Goal: Task Accomplishment & Management: Use online tool/utility

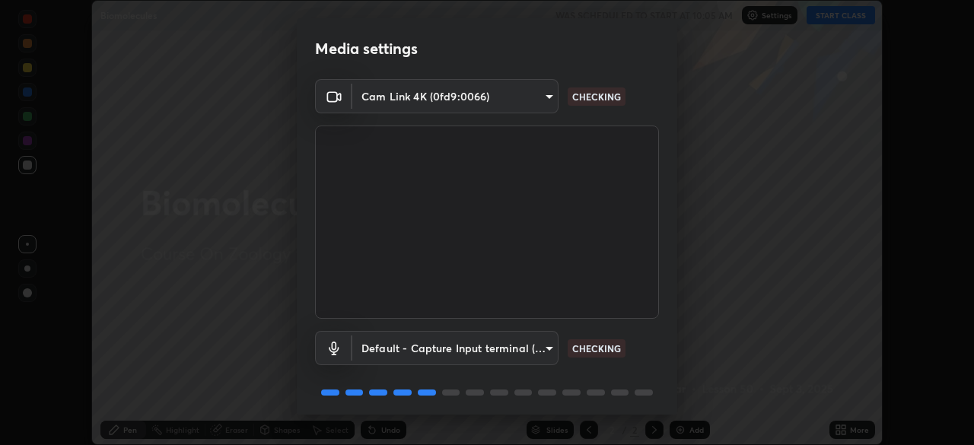
scroll to position [54, 0]
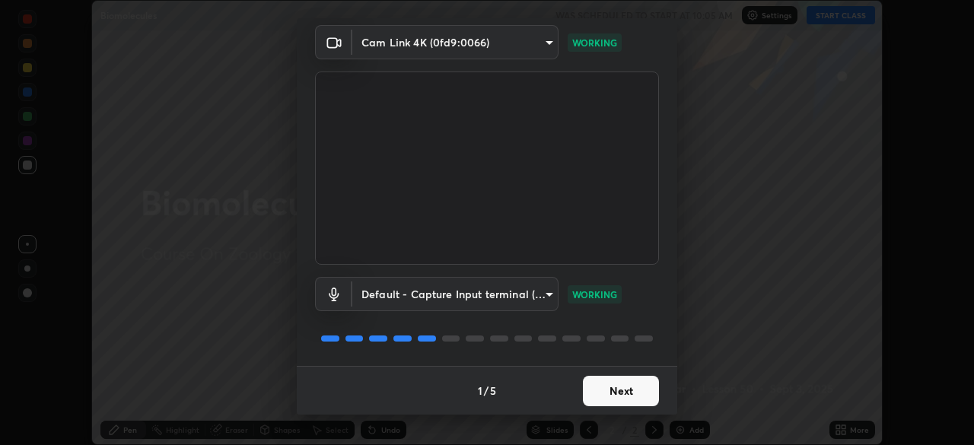
click at [606, 397] on button "Next" at bounding box center [621, 391] width 76 height 30
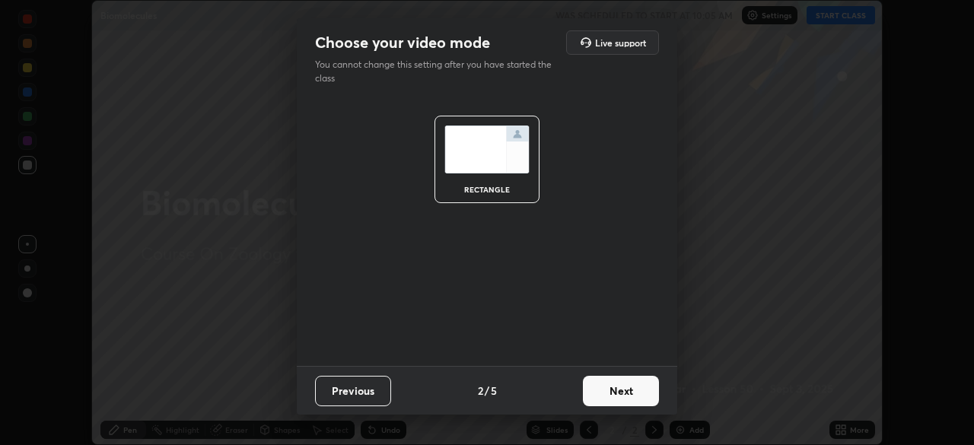
click at [619, 392] on button "Next" at bounding box center [621, 391] width 76 height 30
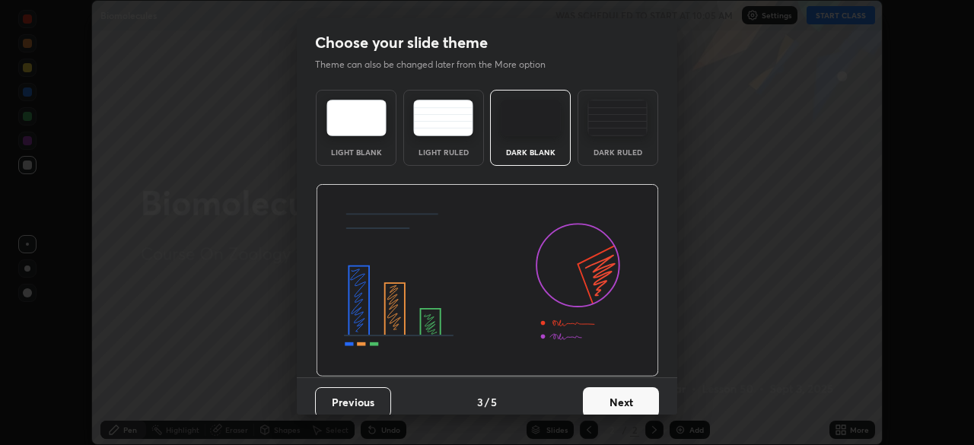
click at [612, 397] on button "Next" at bounding box center [621, 402] width 76 height 30
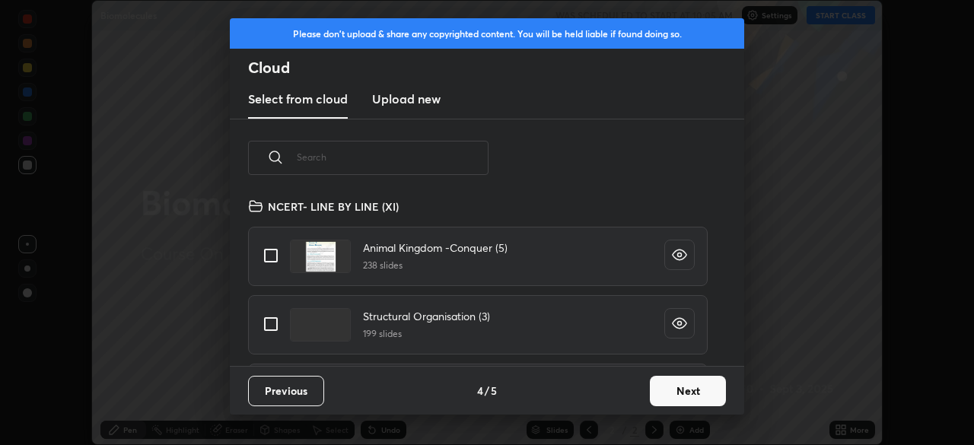
scroll to position [169, 489]
click at [392, 157] on input "text" at bounding box center [393, 157] width 192 height 65
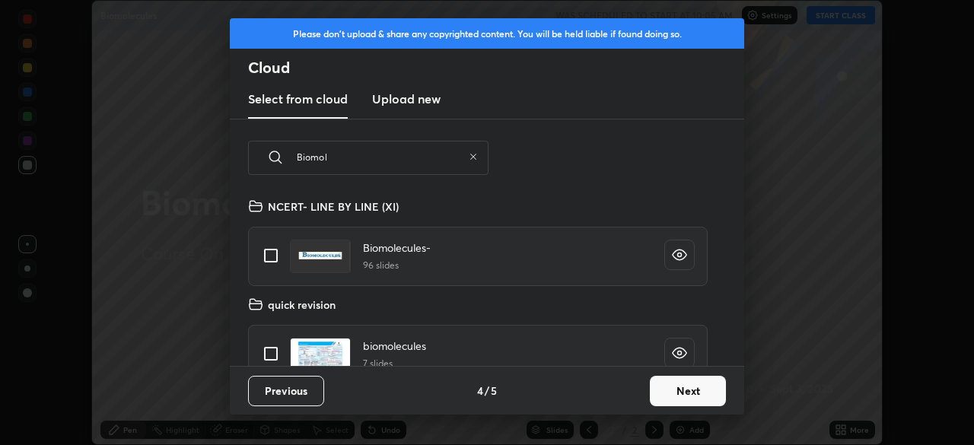
type input "Biomol"
click at [272, 256] on input "grid" at bounding box center [271, 256] width 32 height 32
checkbox input "true"
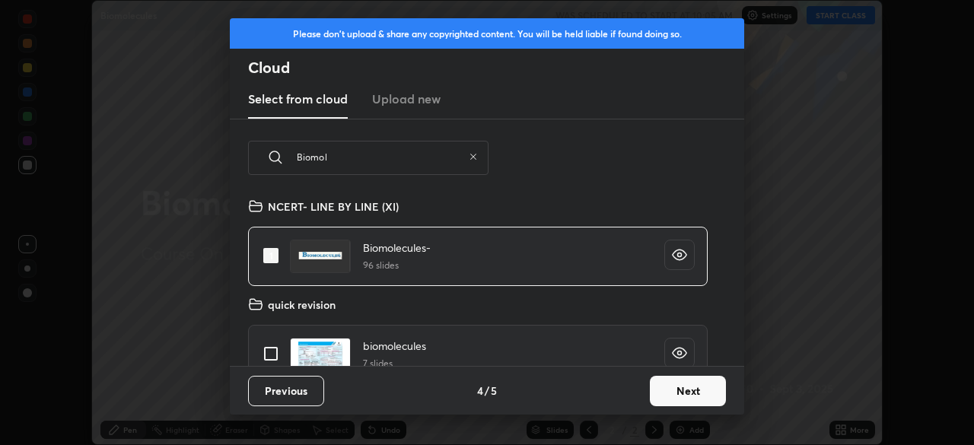
click at [683, 386] on button "Next" at bounding box center [688, 391] width 76 height 30
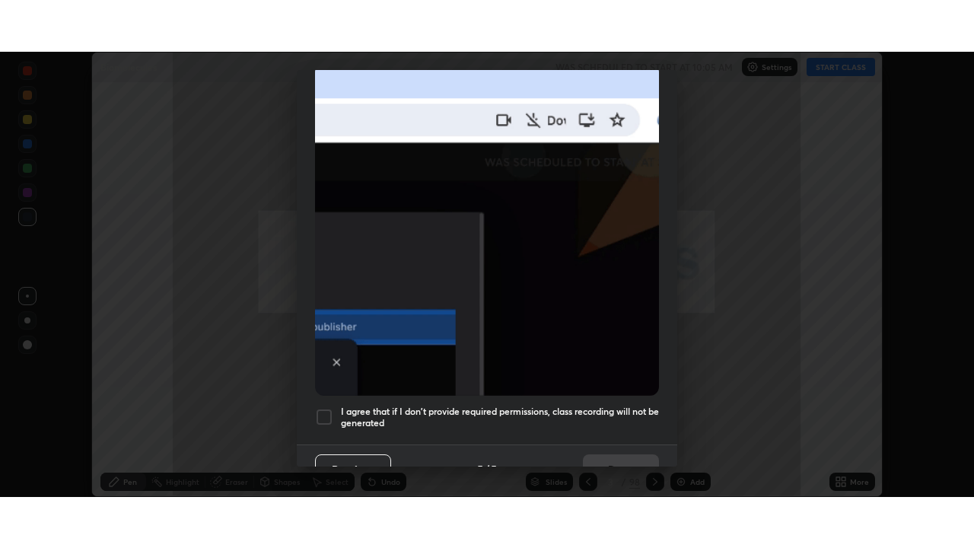
scroll to position [365, 0]
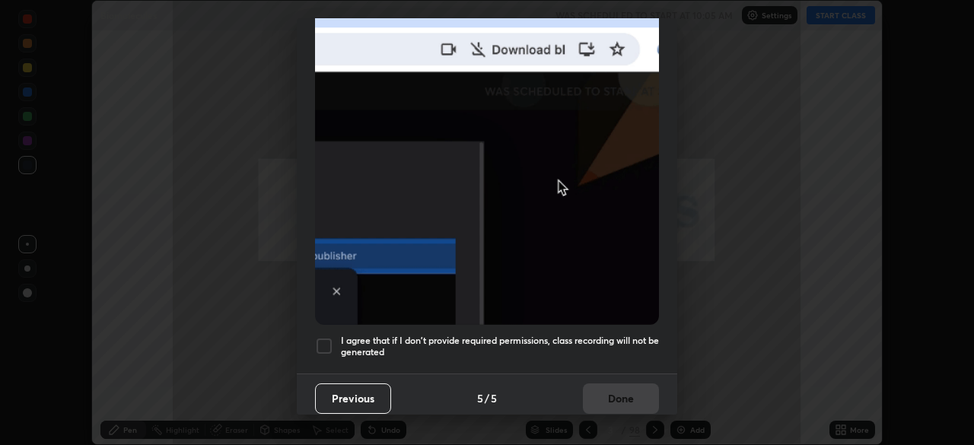
click at [332, 340] on div at bounding box center [324, 346] width 18 height 18
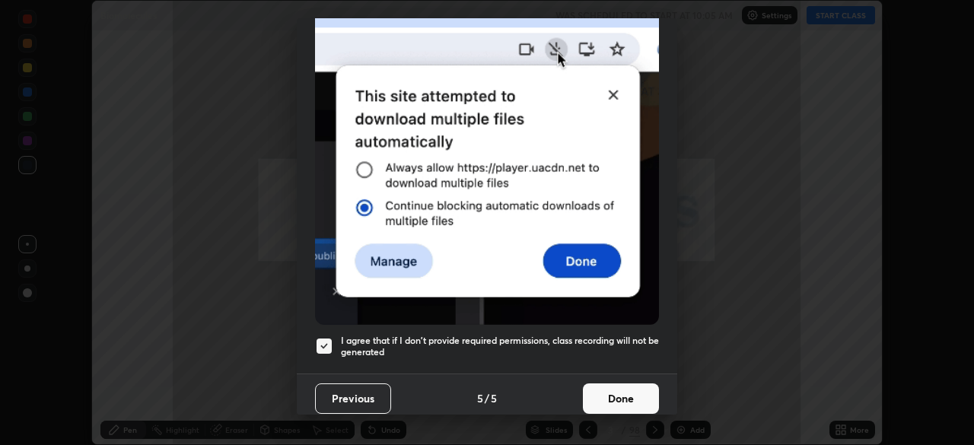
click at [620, 391] on button "Done" at bounding box center [621, 399] width 76 height 30
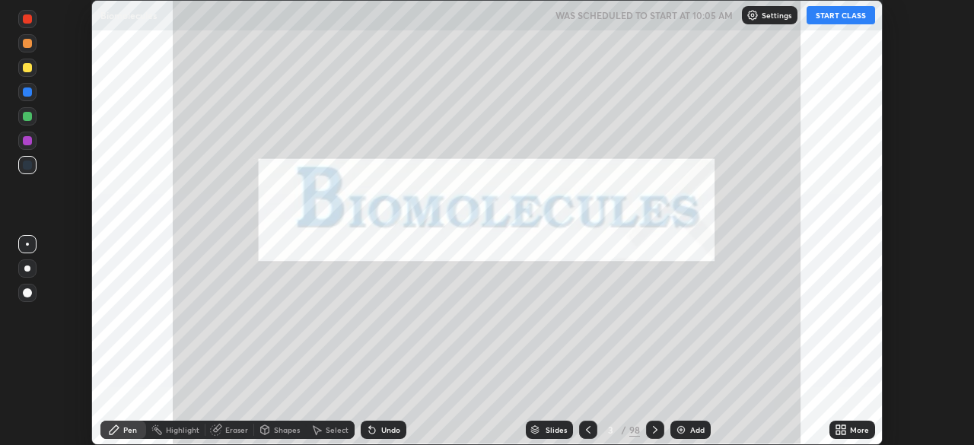
click at [843, 17] on button "START CLASS" at bounding box center [841, 15] width 69 height 18
click at [843, 427] on icon at bounding box center [844, 428] width 4 height 4
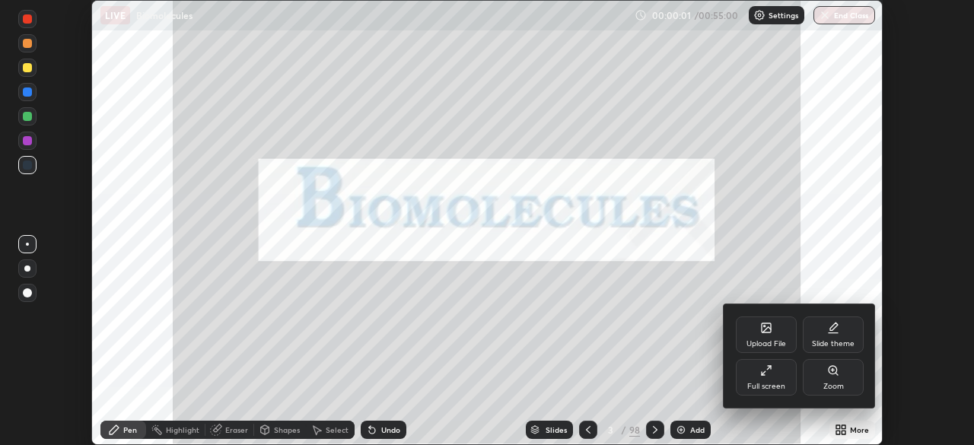
click at [777, 378] on div "Full screen" at bounding box center [766, 377] width 61 height 37
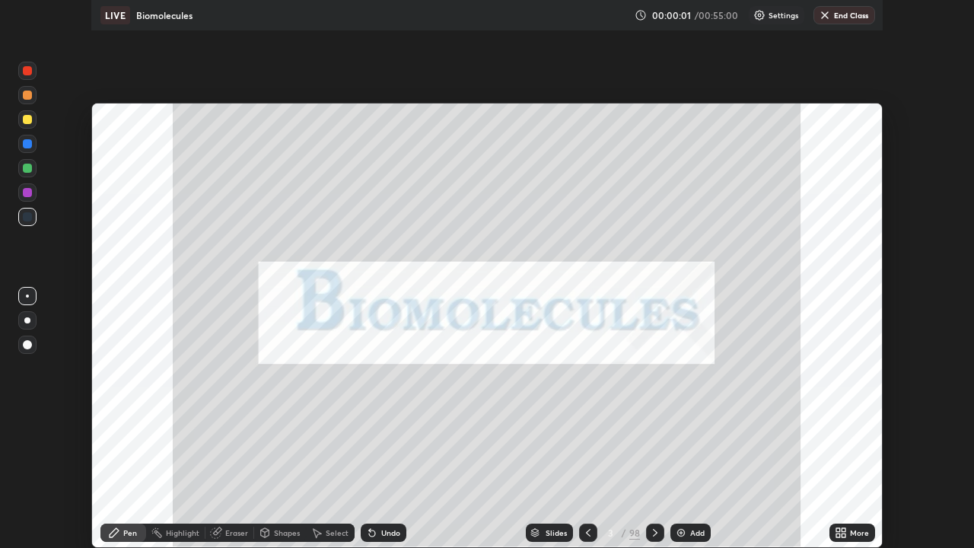
scroll to position [548, 974]
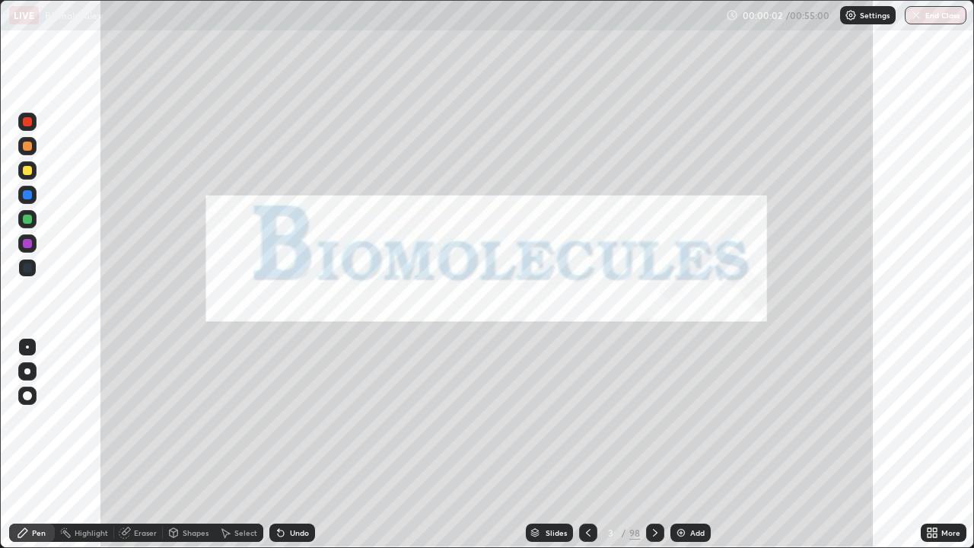
click at [553, 445] on div "Slides" at bounding box center [556, 533] width 21 height 8
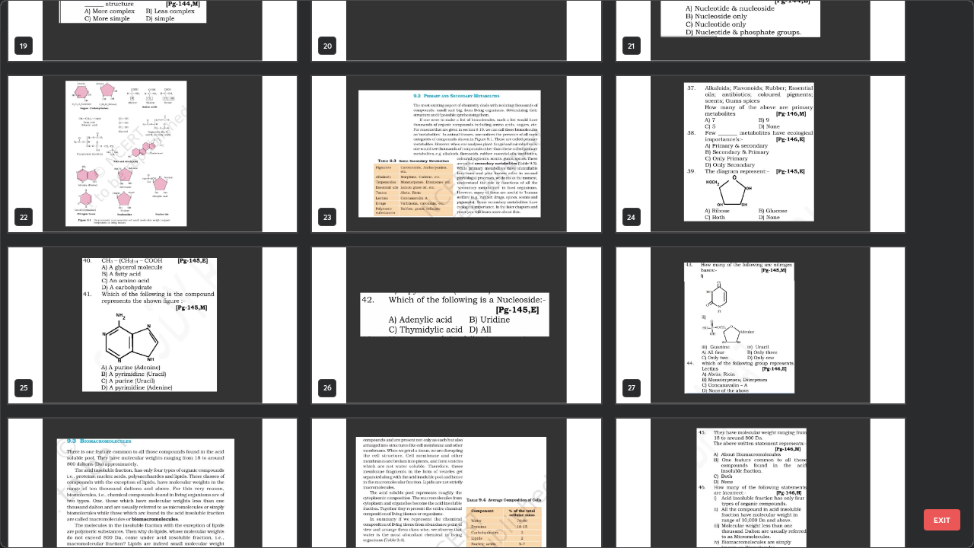
scroll to position [1032, 0]
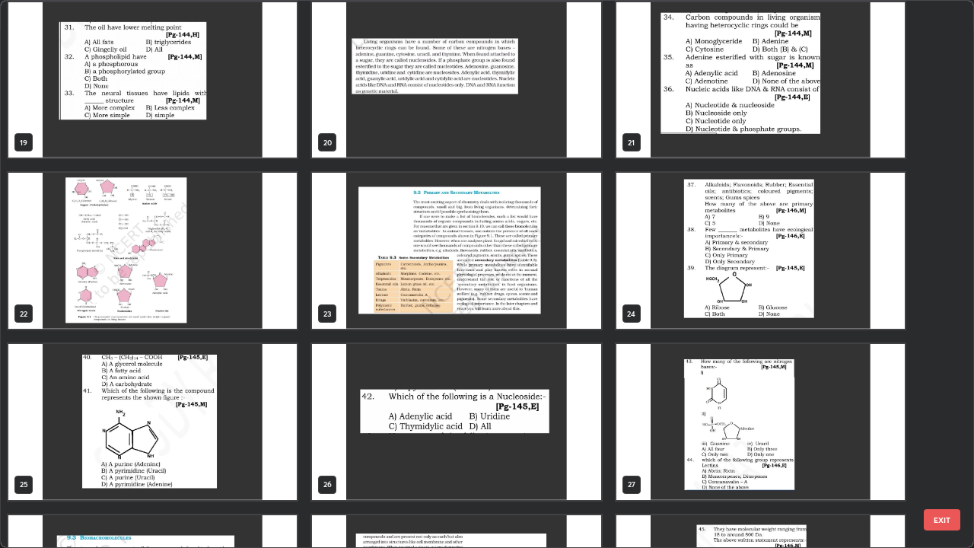
click at [593, 438] on img "grid" at bounding box center [456, 422] width 289 height 156
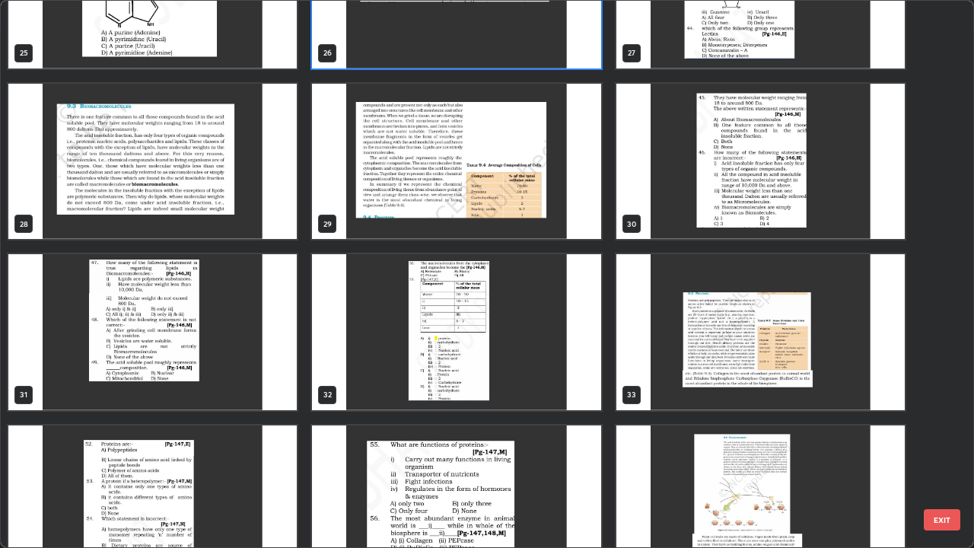
scroll to position [1465, 0]
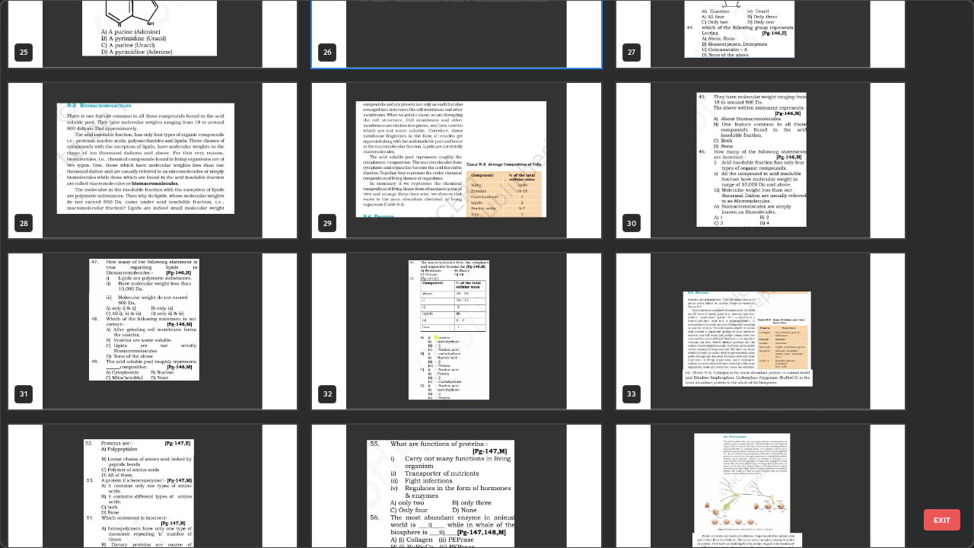
click at [694, 380] on img "grid" at bounding box center [761, 332] width 289 height 156
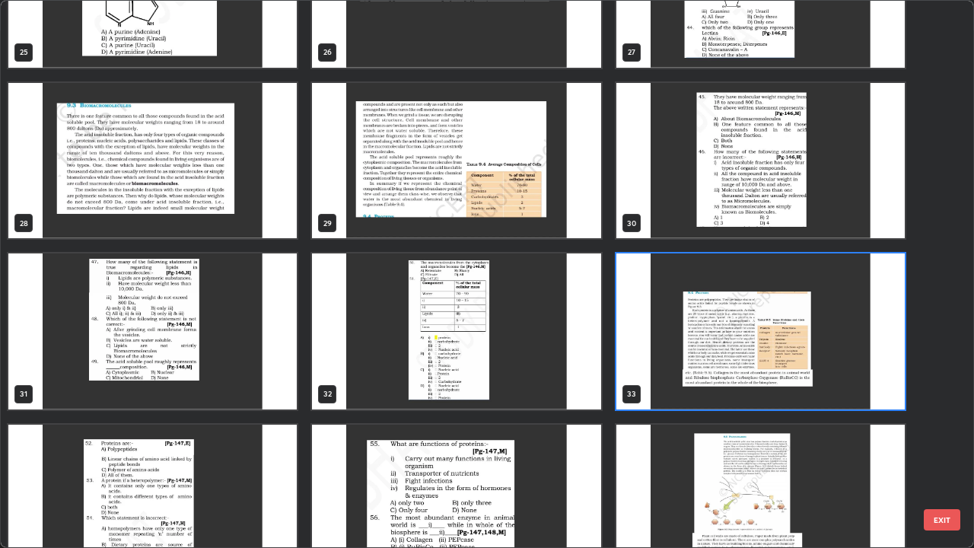
click at [691, 377] on img "grid" at bounding box center [761, 332] width 289 height 156
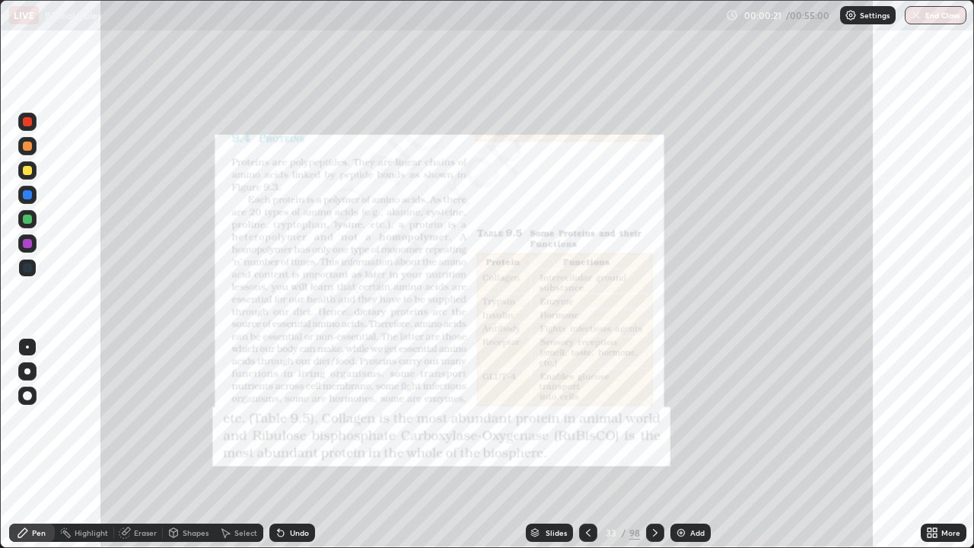
click at [587, 445] on icon at bounding box center [588, 533] width 12 height 12
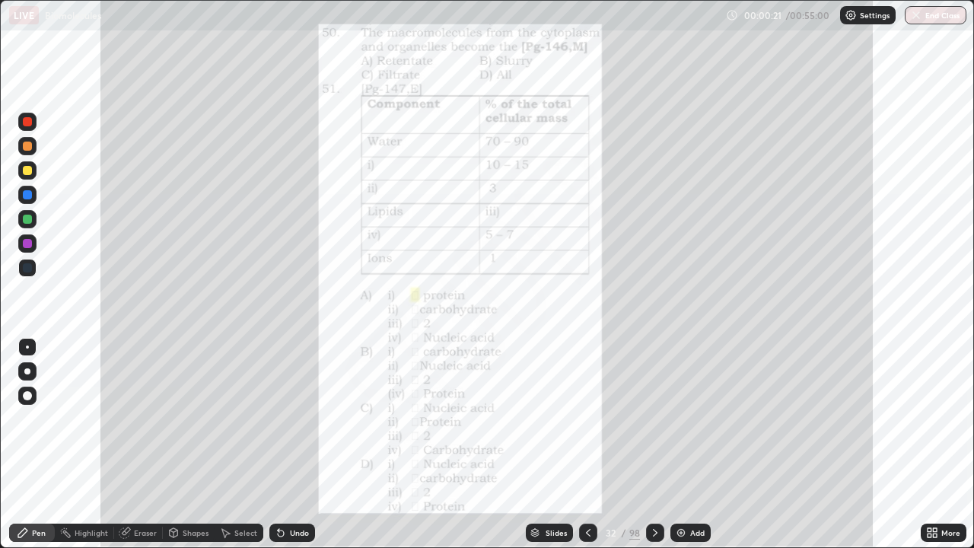
click at [691, 445] on div "Add" at bounding box center [697, 533] width 14 height 8
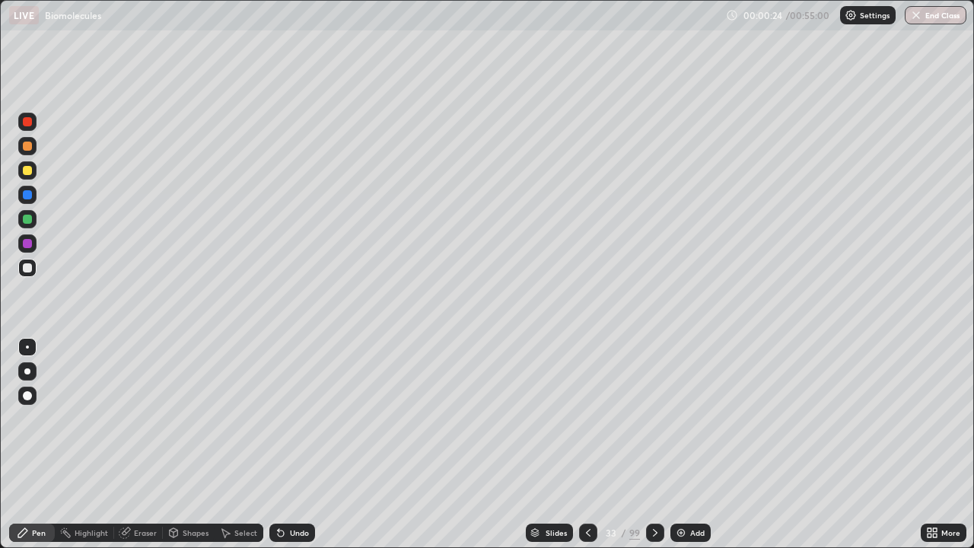
click at [33, 169] on div at bounding box center [27, 170] width 18 height 18
click at [27, 269] on div at bounding box center [27, 267] width 9 height 9
click at [33, 172] on div at bounding box center [27, 170] width 18 height 18
click at [30, 272] on div at bounding box center [27, 268] width 18 height 18
click at [27, 171] on div at bounding box center [27, 170] width 9 height 9
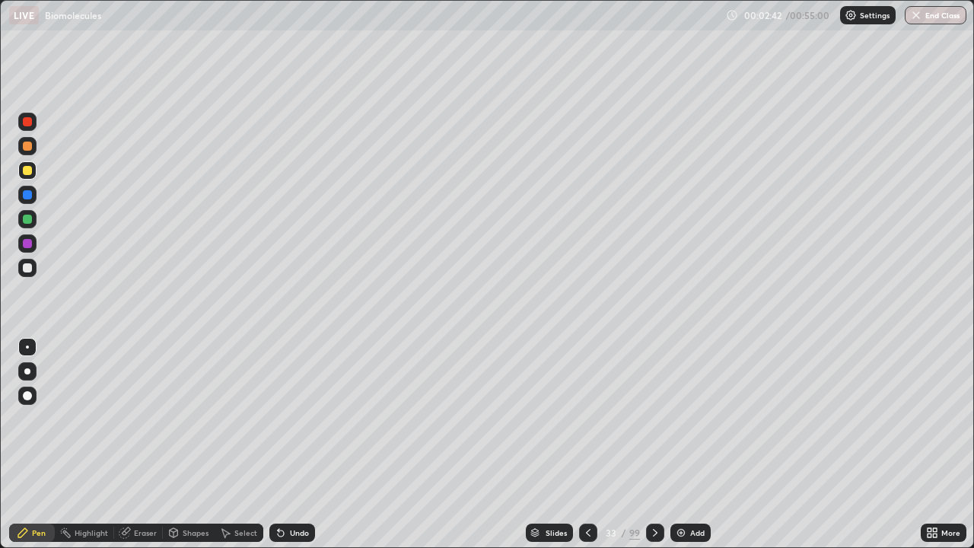
click at [28, 264] on div at bounding box center [27, 267] width 9 height 9
click at [34, 150] on div at bounding box center [27, 146] width 18 height 18
click at [34, 269] on div at bounding box center [27, 268] width 18 height 18
click at [30, 172] on div at bounding box center [27, 170] width 9 height 9
click at [33, 276] on div at bounding box center [27, 268] width 18 height 18
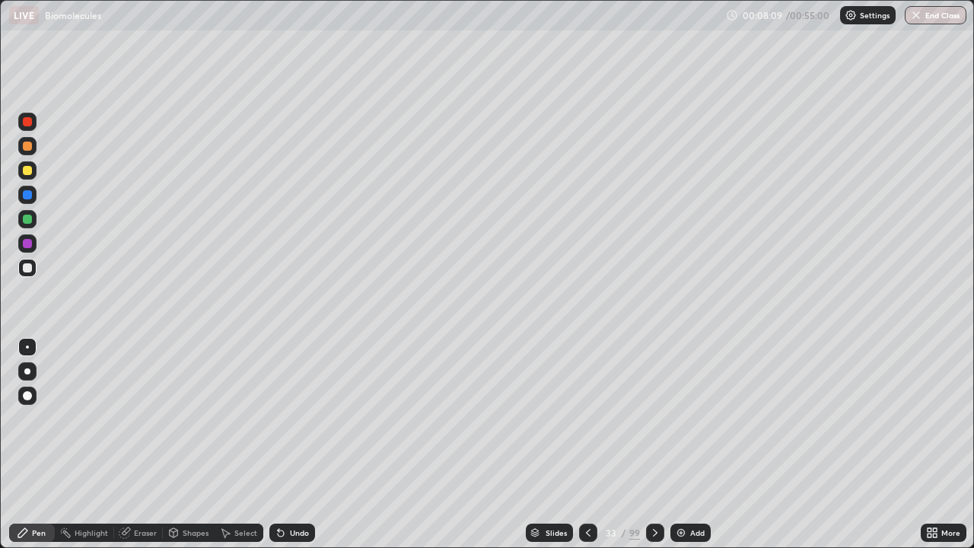
click at [691, 445] on div "Add" at bounding box center [691, 533] width 40 height 18
click at [28, 146] on div at bounding box center [27, 146] width 9 height 9
click at [28, 270] on div at bounding box center [27, 267] width 9 height 9
click at [31, 169] on div at bounding box center [27, 170] width 9 height 9
click at [31, 218] on div at bounding box center [27, 219] width 9 height 9
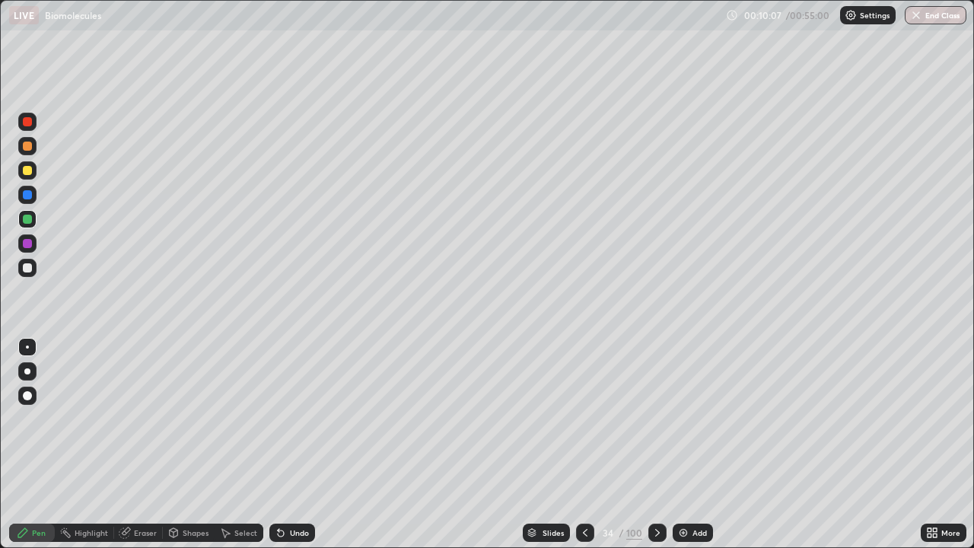
click at [32, 275] on div at bounding box center [27, 268] width 18 height 18
click at [142, 445] on div "Eraser" at bounding box center [145, 533] width 23 height 8
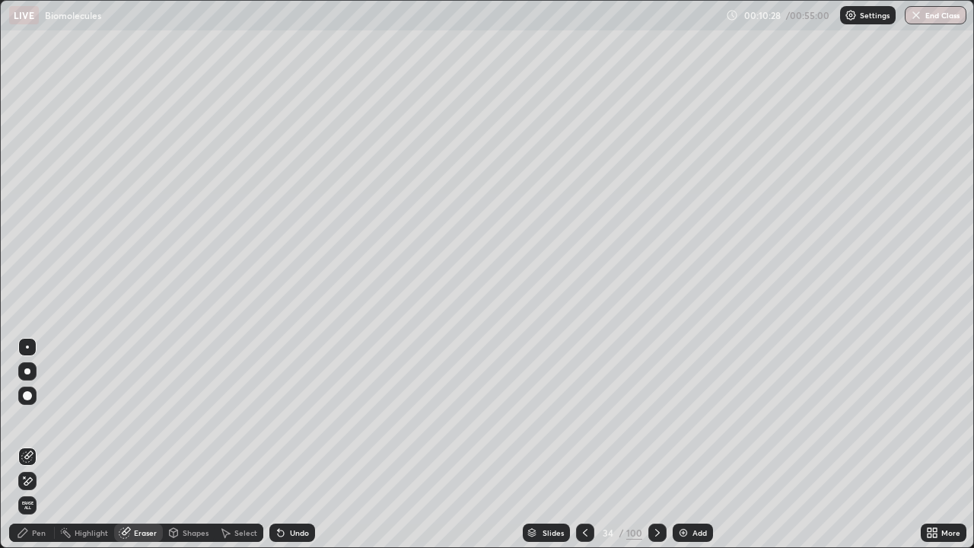
click at [46, 445] on div "Pen" at bounding box center [32, 533] width 46 height 18
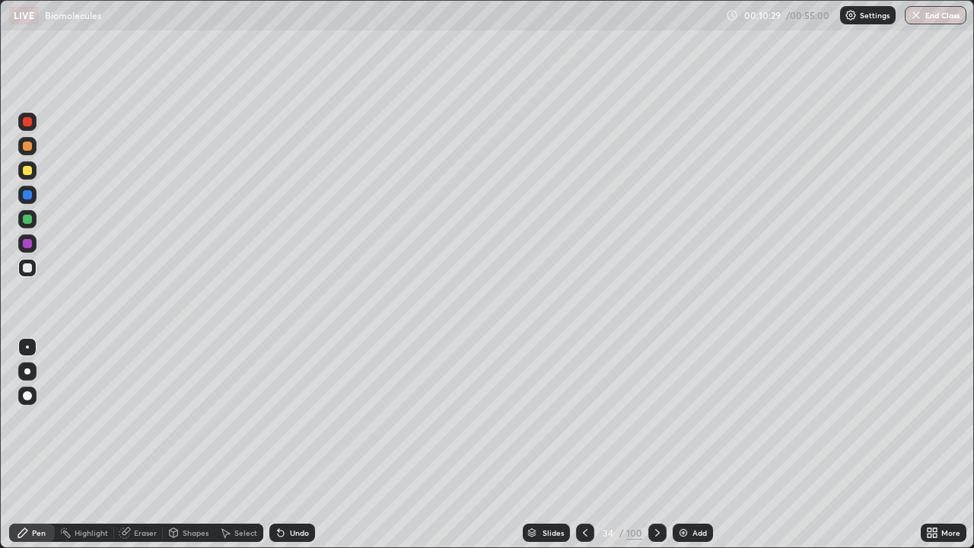
click at [28, 244] on div at bounding box center [27, 243] width 9 height 9
click at [27, 171] on div at bounding box center [27, 170] width 9 height 9
click at [31, 269] on div at bounding box center [27, 267] width 9 height 9
click at [33, 172] on div at bounding box center [27, 170] width 18 height 18
click at [29, 271] on div at bounding box center [27, 267] width 9 height 9
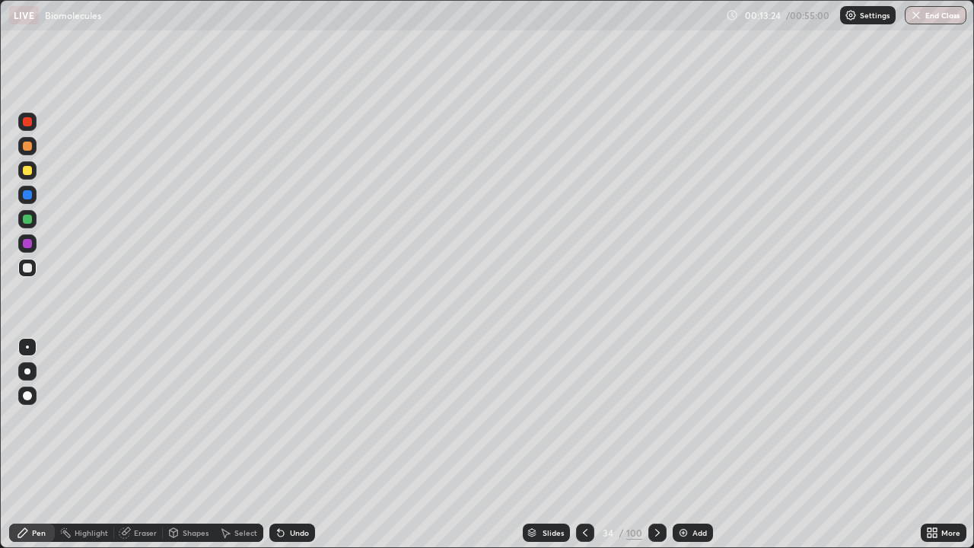
click at [30, 174] on div at bounding box center [27, 170] width 9 height 9
click at [297, 445] on div "Undo" at bounding box center [299, 533] width 19 height 8
click at [292, 445] on div "Undo" at bounding box center [299, 533] width 19 height 8
click at [290, 445] on div "Undo" at bounding box center [299, 533] width 19 height 8
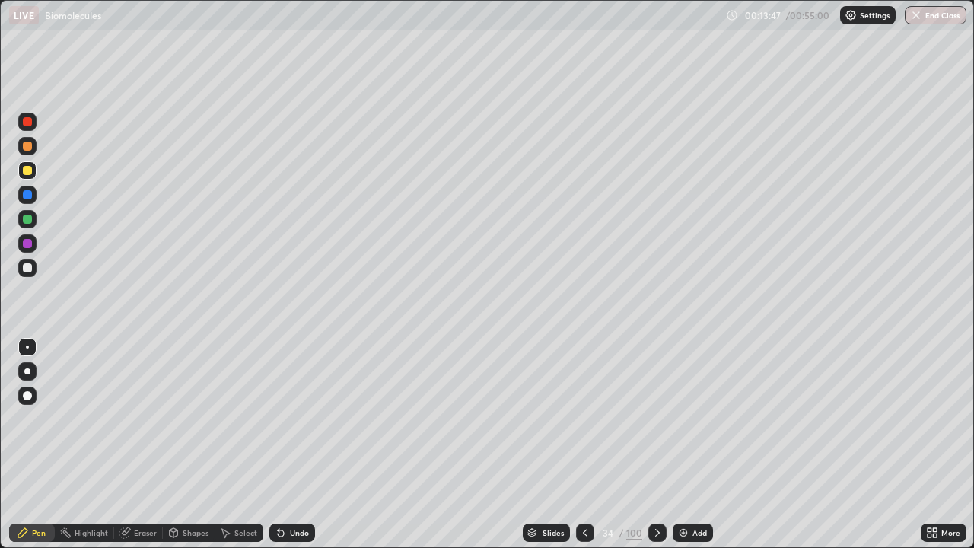
click at [28, 269] on div at bounding box center [27, 267] width 9 height 9
click at [28, 147] on div at bounding box center [27, 146] width 9 height 9
click at [30, 168] on div at bounding box center [27, 170] width 9 height 9
click at [33, 268] on div at bounding box center [27, 268] width 18 height 18
click at [30, 148] on div at bounding box center [27, 146] width 9 height 9
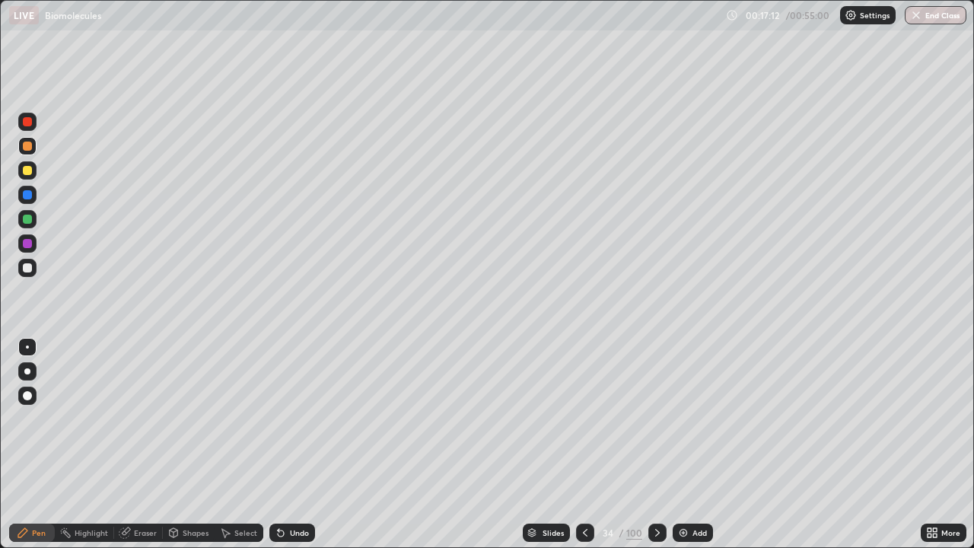
click at [655, 445] on icon at bounding box center [657, 533] width 5 height 8
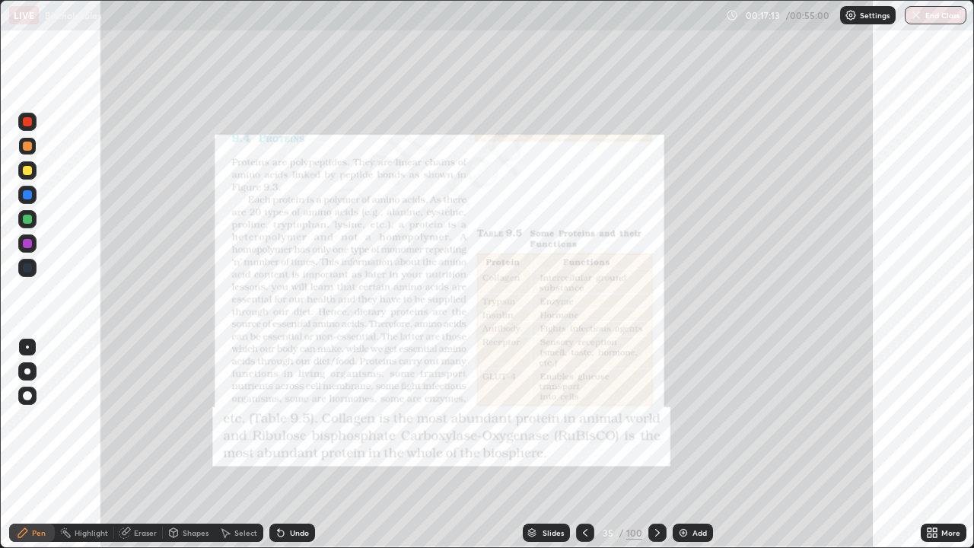
click at [585, 445] on icon at bounding box center [585, 533] width 12 height 12
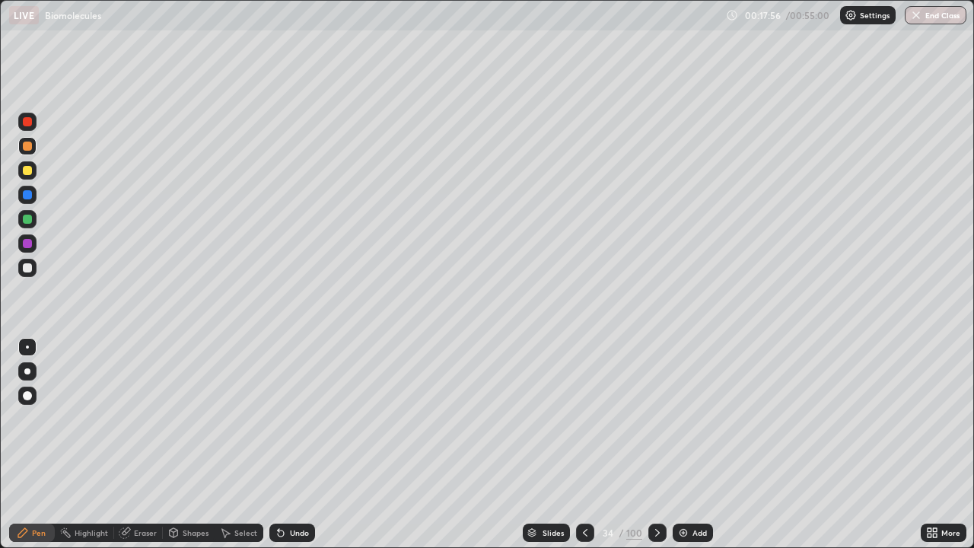
click at [655, 445] on icon at bounding box center [658, 533] width 12 height 12
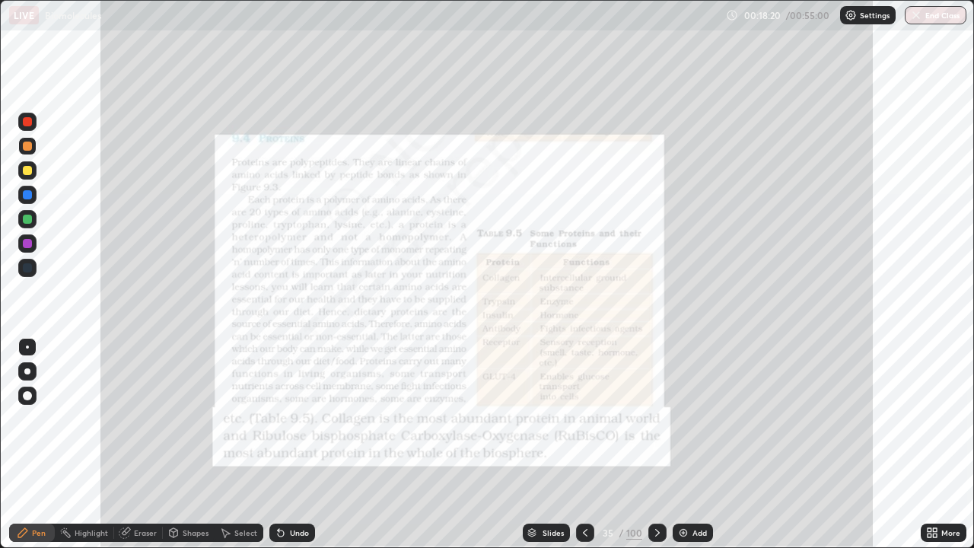
click at [543, 445] on div "Slides" at bounding box center [553, 533] width 21 height 8
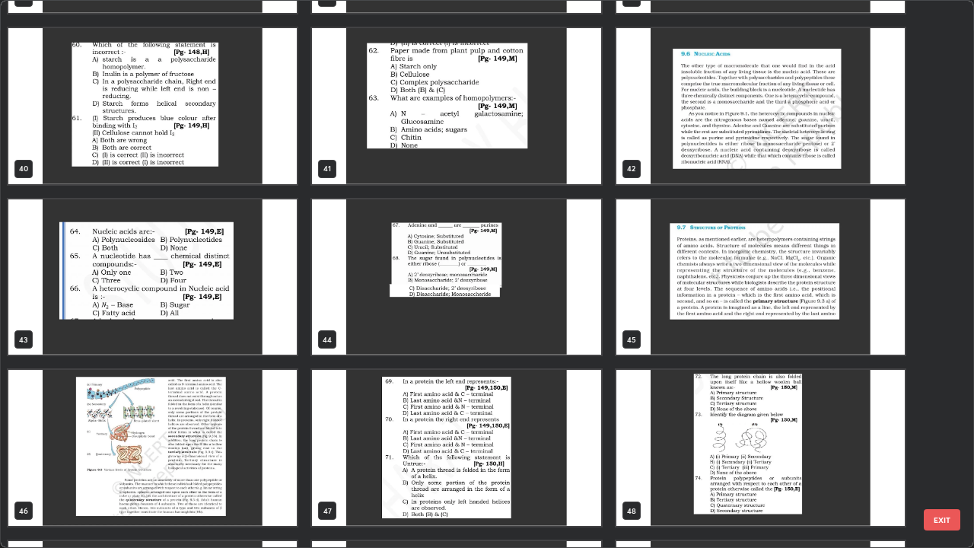
scroll to position [2204, 0]
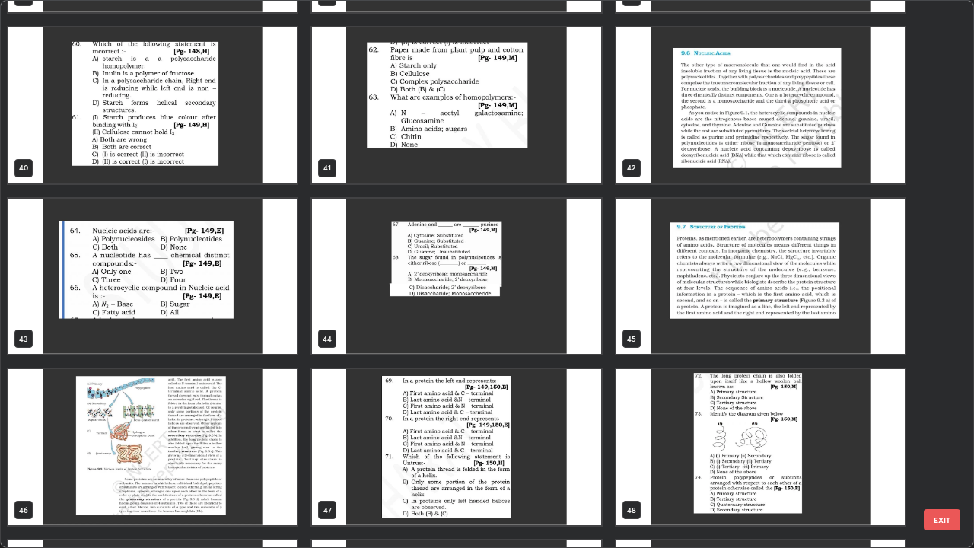
click at [694, 300] on img "grid" at bounding box center [761, 277] width 289 height 156
click at [700, 298] on img "grid" at bounding box center [761, 277] width 289 height 156
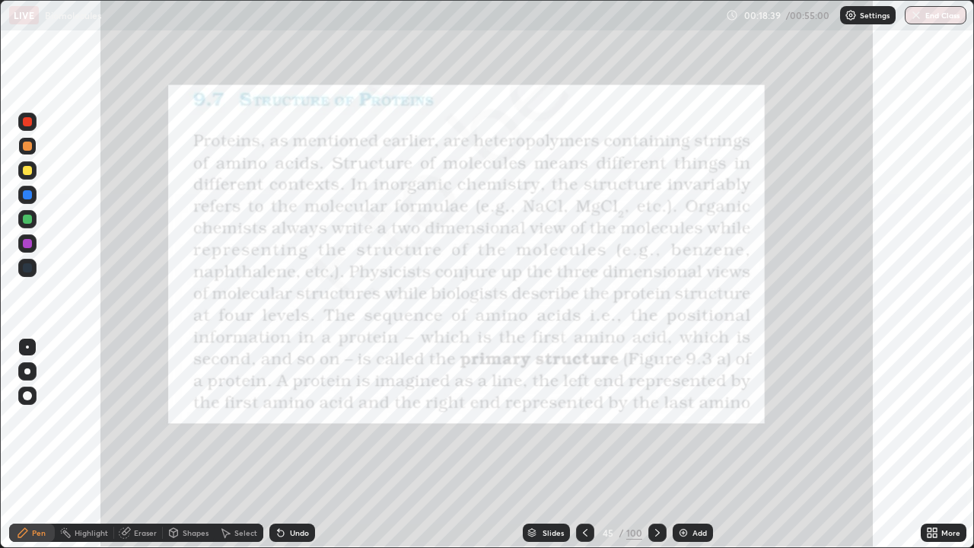
click at [586, 445] on icon at bounding box center [585, 533] width 12 height 12
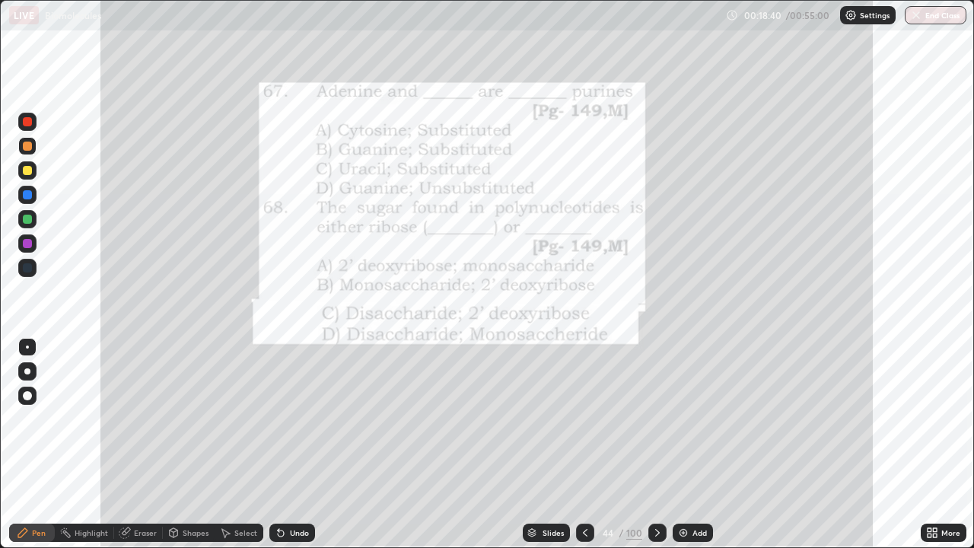
click at [688, 445] on div "Add" at bounding box center [693, 533] width 40 height 18
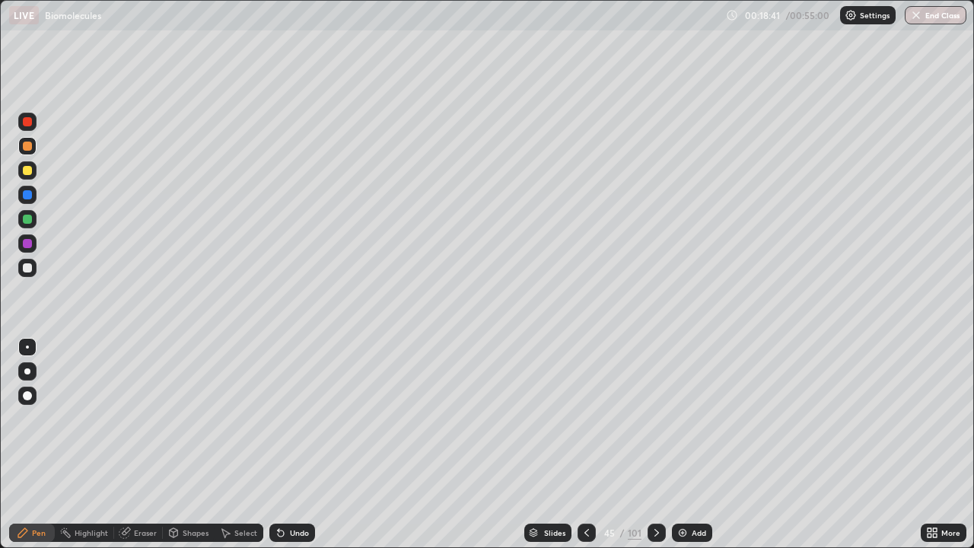
click at [31, 173] on div at bounding box center [27, 170] width 18 height 18
click at [30, 270] on div at bounding box center [27, 267] width 9 height 9
click at [30, 146] on div at bounding box center [27, 146] width 9 height 9
click at [31, 270] on div at bounding box center [27, 267] width 9 height 9
click at [33, 171] on div at bounding box center [27, 170] width 18 height 18
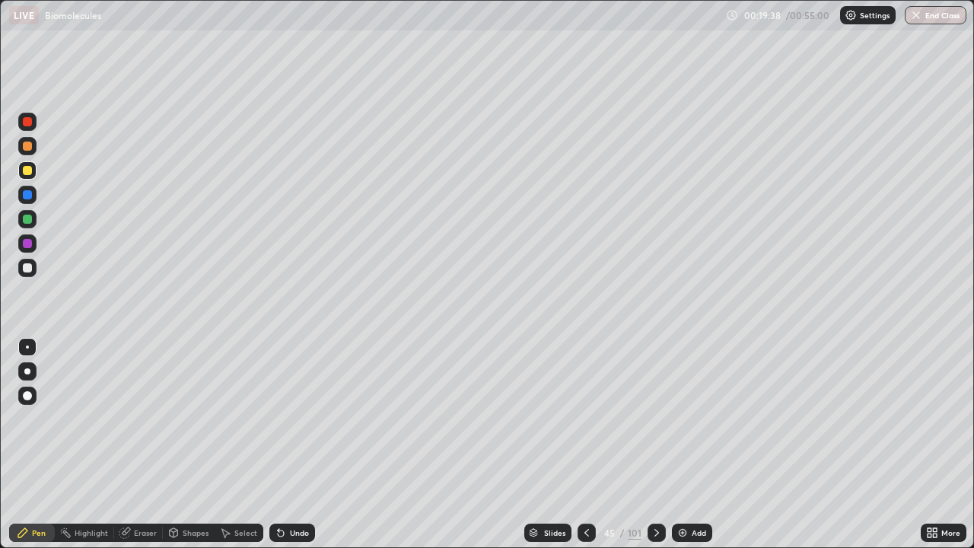
click at [30, 220] on div at bounding box center [27, 219] width 9 height 9
click at [29, 268] on div at bounding box center [27, 267] width 9 height 9
click at [27, 173] on div at bounding box center [27, 170] width 9 height 9
click at [27, 147] on div at bounding box center [27, 146] width 9 height 9
click at [29, 194] on div at bounding box center [27, 194] width 9 height 9
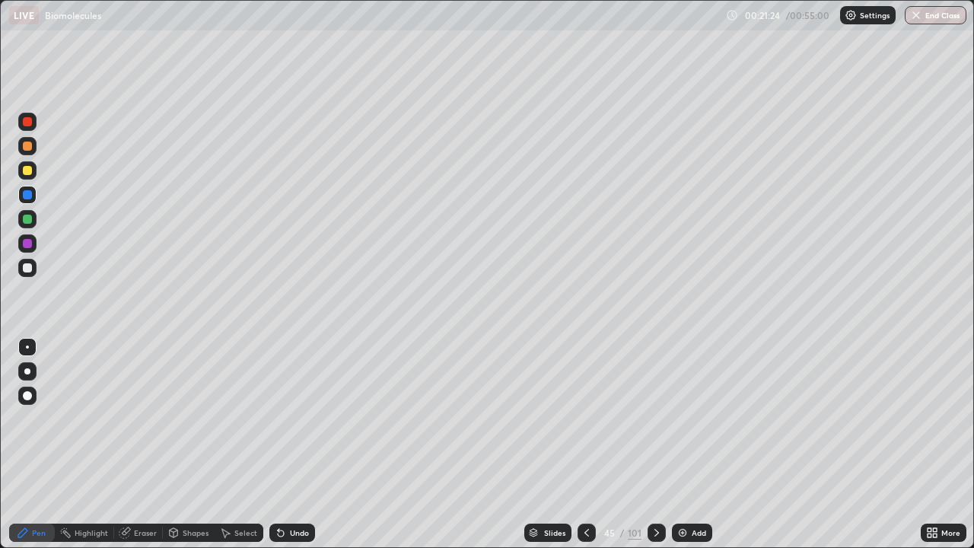
click at [28, 219] on div at bounding box center [27, 219] width 9 height 9
click at [31, 169] on div at bounding box center [27, 170] width 9 height 9
click at [28, 219] on div at bounding box center [27, 219] width 9 height 9
click at [30, 174] on div at bounding box center [27, 170] width 18 height 18
click at [696, 445] on div "Add" at bounding box center [699, 533] width 14 height 8
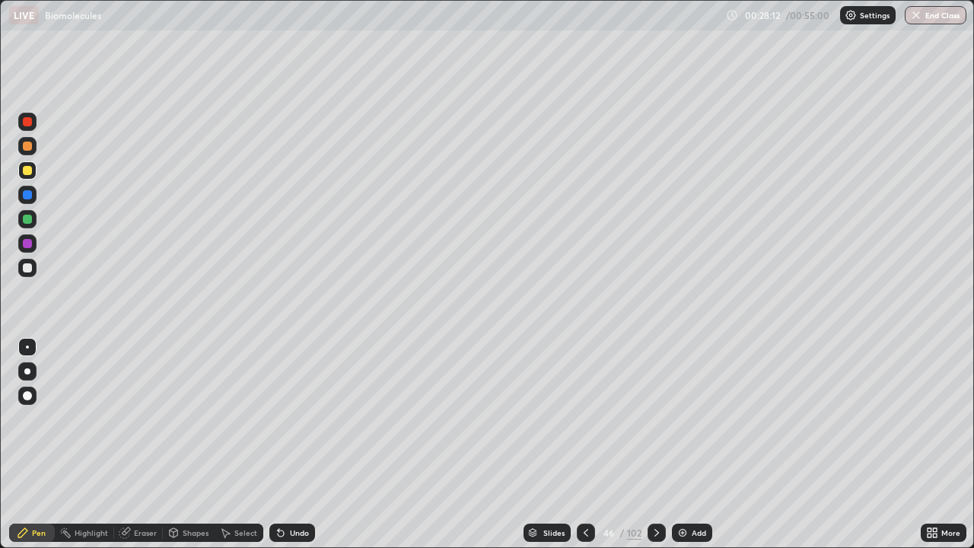
click at [31, 148] on div at bounding box center [27, 146] width 9 height 9
click at [30, 218] on div at bounding box center [27, 219] width 9 height 9
click at [30, 266] on div at bounding box center [27, 267] width 9 height 9
click at [35, 146] on div at bounding box center [27, 146] width 18 height 18
click at [36, 273] on div at bounding box center [27, 268] width 18 height 18
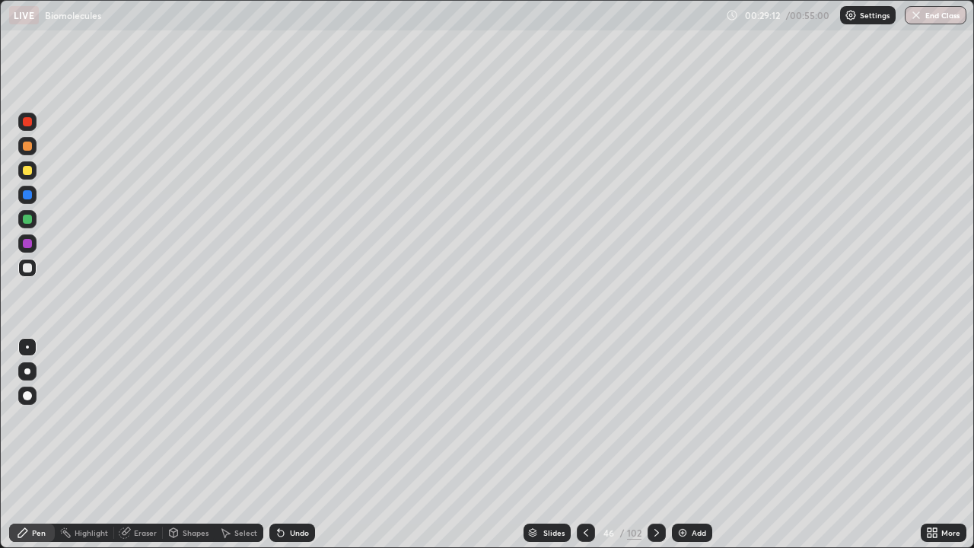
click at [28, 147] on div at bounding box center [27, 146] width 9 height 9
click at [33, 267] on div at bounding box center [27, 268] width 18 height 18
click at [28, 171] on div at bounding box center [27, 170] width 9 height 9
click at [30, 269] on div at bounding box center [27, 267] width 9 height 9
click at [30, 171] on div at bounding box center [27, 170] width 9 height 9
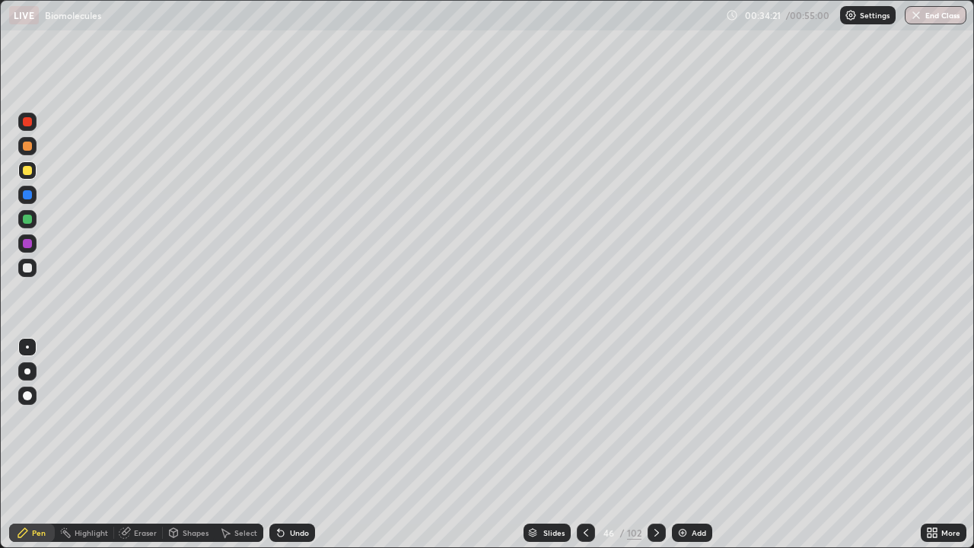
click at [701, 445] on div "Add" at bounding box center [699, 533] width 14 height 8
click at [587, 445] on icon at bounding box center [586, 533] width 5 height 8
click at [655, 445] on icon at bounding box center [658, 533] width 12 height 12
click at [33, 269] on div at bounding box center [27, 268] width 18 height 18
click at [30, 172] on div at bounding box center [27, 170] width 9 height 9
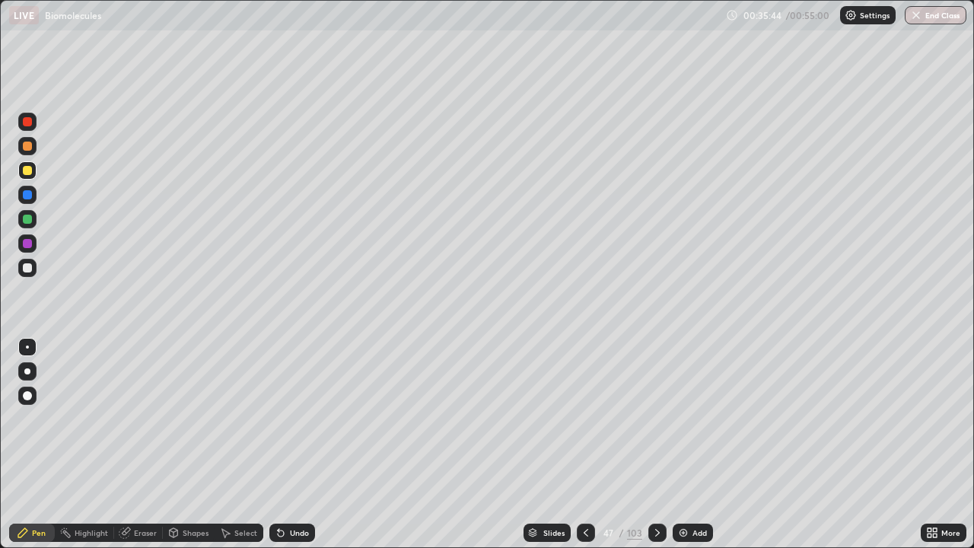
click at [30, 170] on div at bounding box center [27, 170] width 9 height 9
click at [29, 268] on div at bounding box center [27, 267] width 9 height 9
click at [33, 171] on div at bounding box center [27, 170] width 18 height 18
click at [29, 172] on div at bounding box center [27, 170] width 9 height 9
click at [290, 445] on div "Undo" at bounding box center [299, 533] width 19 height 8
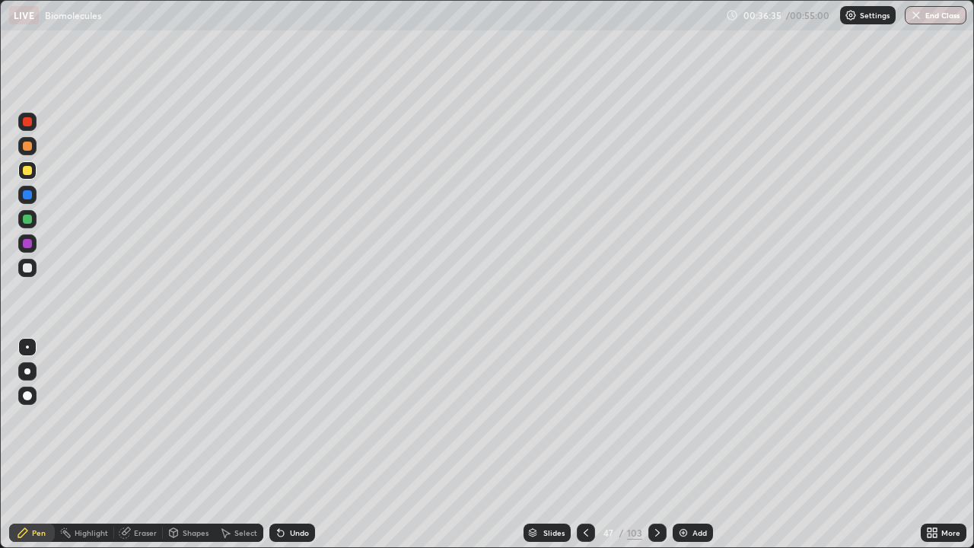
click at [289, 445] on div "Undo" at bounding box center [292, 533] width 46 height 18
click at [290, 445] on div "Undo" at bounding box center [292, 533] width 46 height 18
click at [289, 445] on div "Undo" at bounding box center [292, 533] width 46 height 18
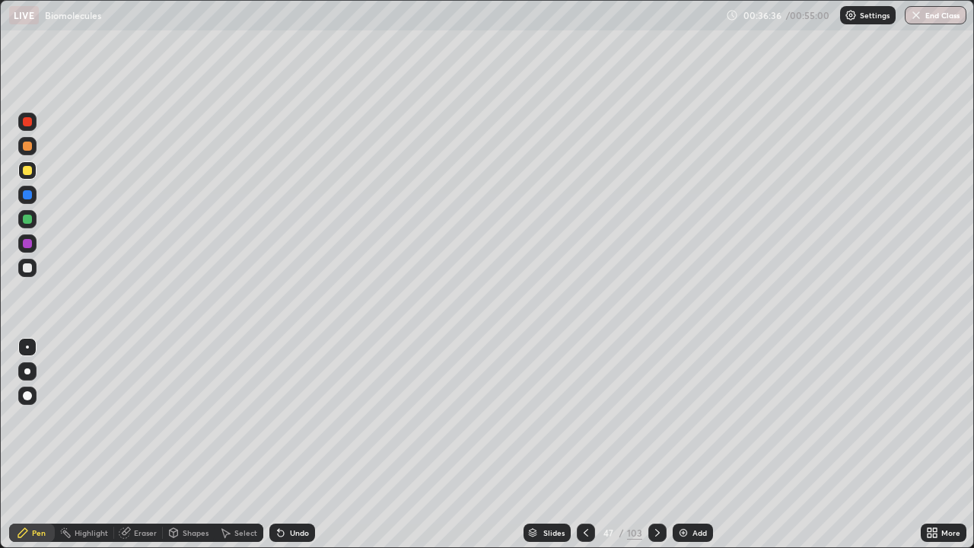
click at [287, 445] on div "Undo" at bounding box center [292, 533] width 46 height 18
click at [285, 445] on div "Undo" at bounding box center [292, 533] width 46 height 18
click at [289, 445] on div "Undo" at bounding box center [292, 533] width 46 height 18
click at [27, 148] on div at bounding box center [27, 146] width 9 height 9
click at [30, 271] on div at bounding box center [27, 267] width 9 height 9
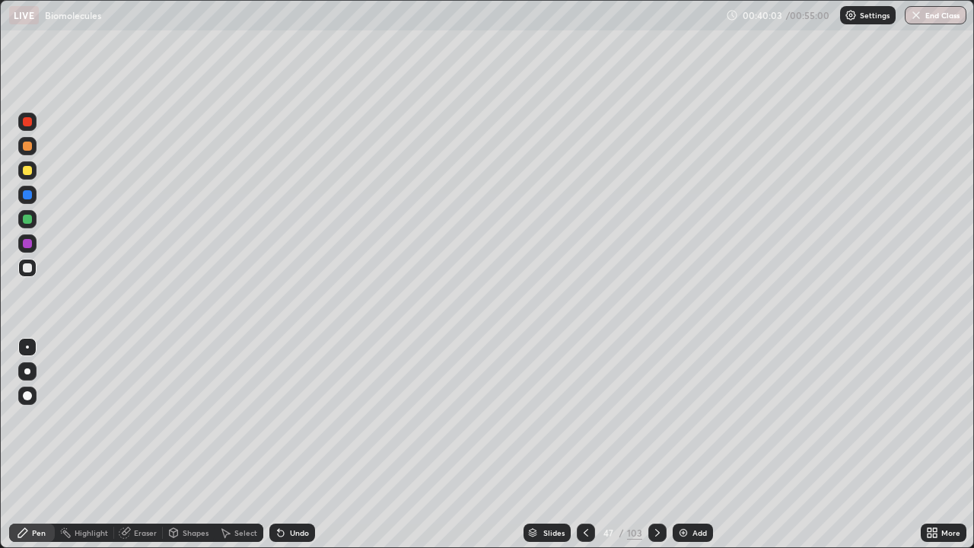
click at [284, 445] on icon at bounding box center [281, 533] width 12 height 12
click at [285, 445] on div "Undo" at bounding box center [292, 533] width 46 height 18
click at [36, 148] on div at bounding box center [27, 146] width 18 height 18
click at [654, 445] on icon at bounding box center [658, 533] width 12 height 12
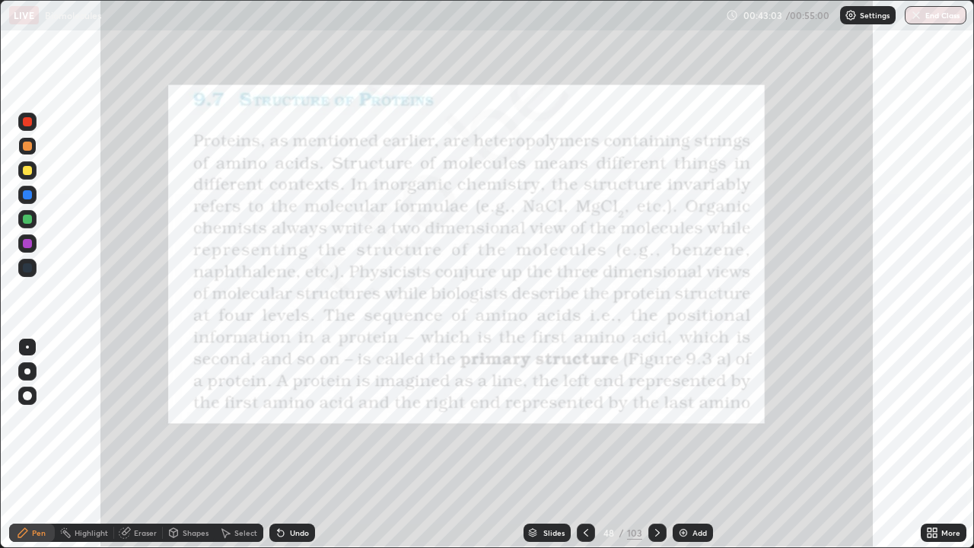
click at [66, 445] on circle at bounding box center [66, 529] width 2 height 2
click at [28, 119] on div at bounding box center [27, 121] width 9 height 9
click at [655, 445] on icon at bounding box center [658, 533] width 12 height 12
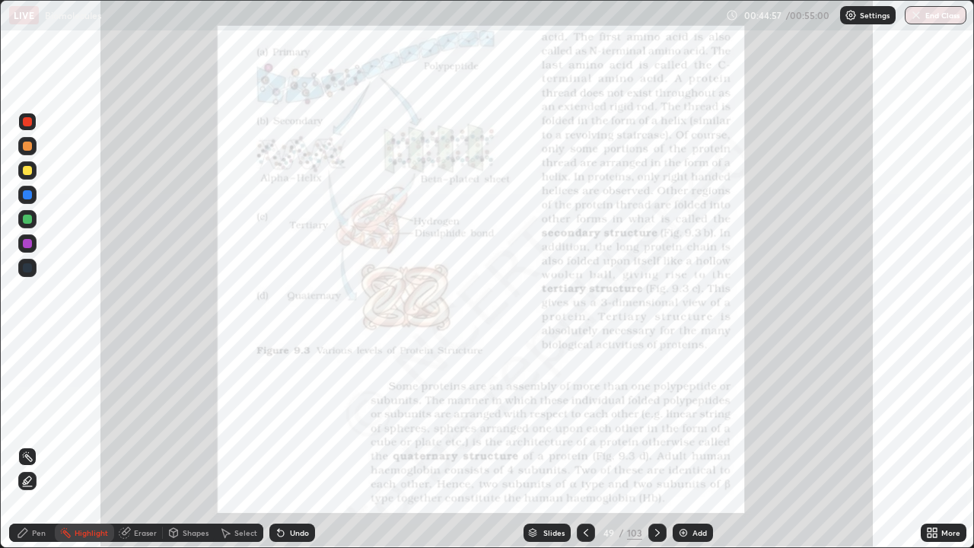
click at [942, 445] on div "More" at bounding box center [951, 533] width 19 height 8
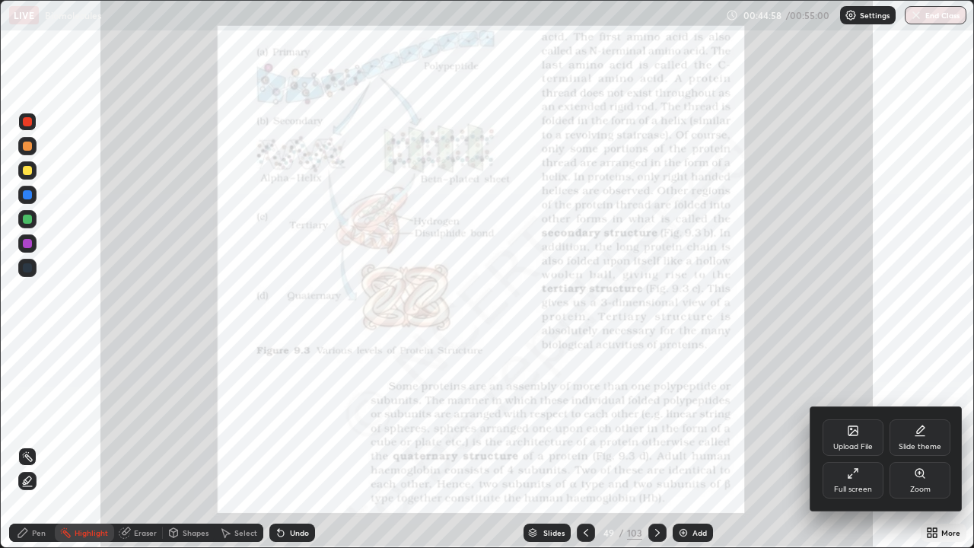
click at [926, 445] on div "Zoom" at bounding box center [920, 480] width 61 height 37
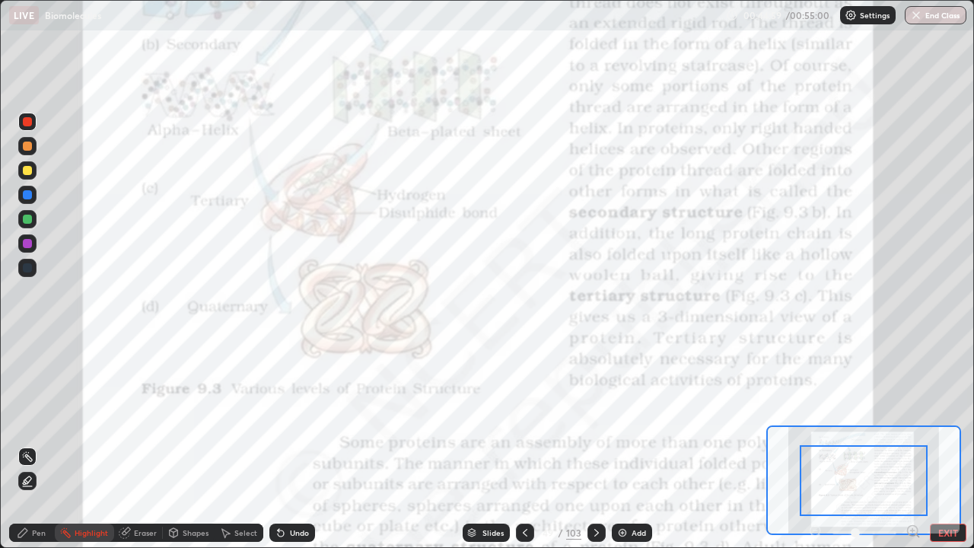
click at [911, 445] on icon at bounding box center [913, 531] width 15 height 15
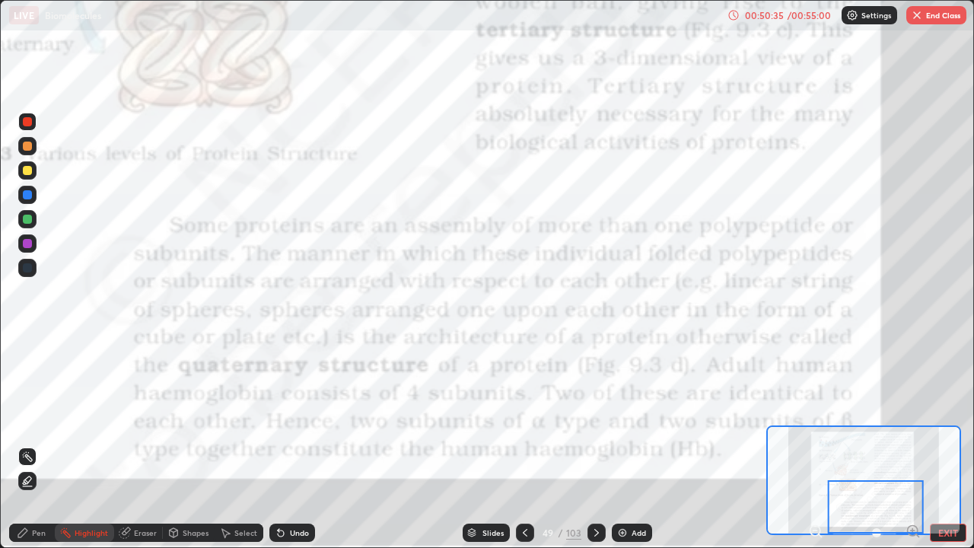
click at [595, 445] on icon at bounding box center [597, 533] width 12 height 12
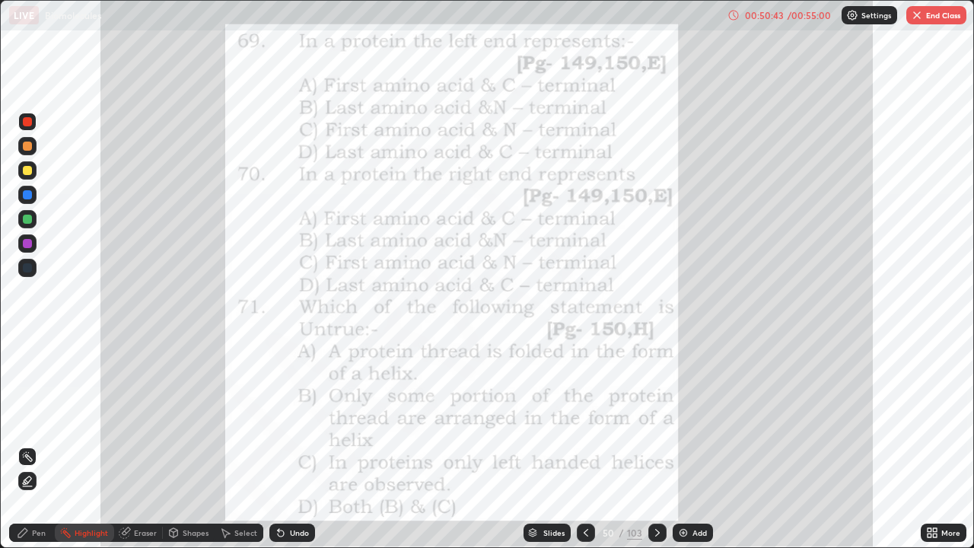
click at [44, 445] on div "Pen" at bounding box center [39, 533] width 14 height 8
click at [656, 445] on icon at bounding box center [658, 533] width 12 height 12
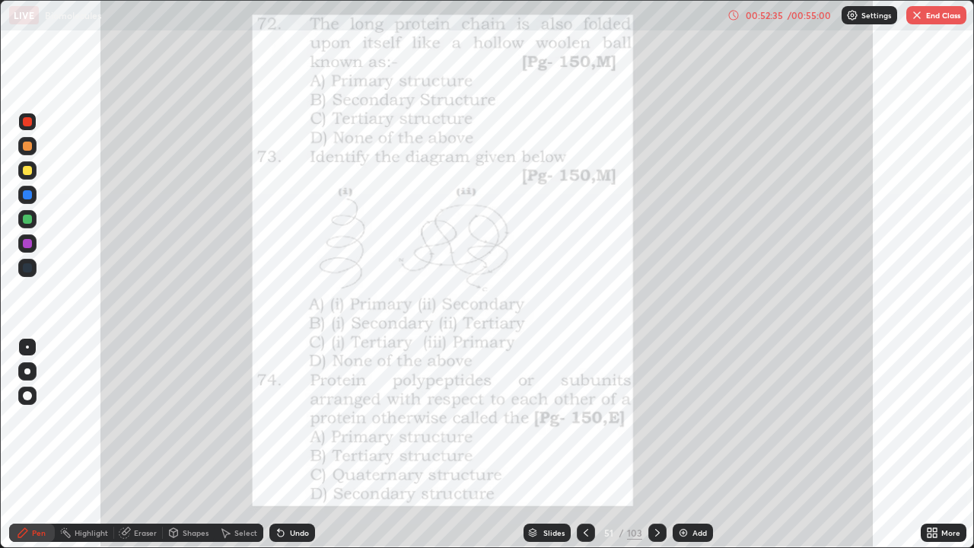
click at [658, 445] on icon at bounding box center [658, 533] width 12 height 12
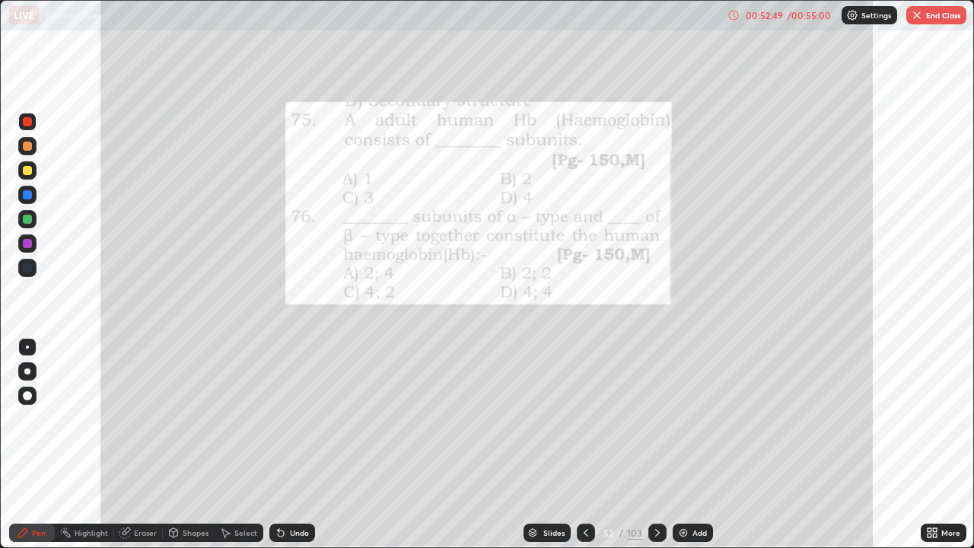
click at [658, 445] on div at bounding box center [658, 533] width 18 height 18
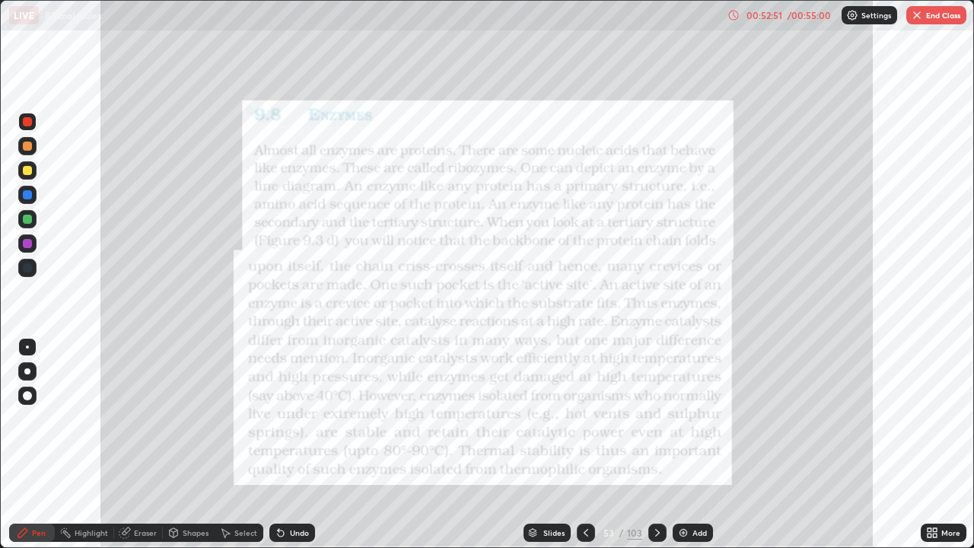
click at [585, 445] on icon at bounding box center [586, 533] width 12 height 12
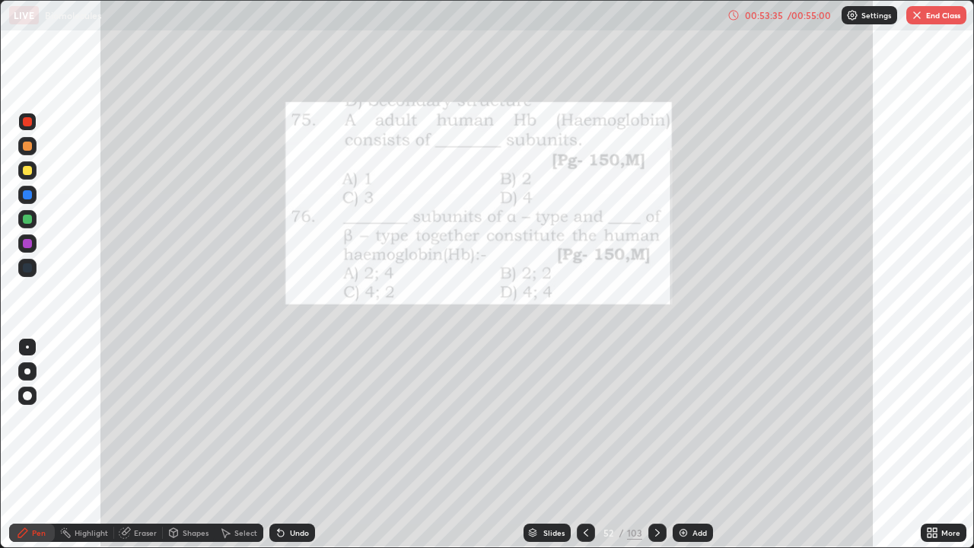
click at [662, 445] on div at bounding box center [658, 533] width 18 height 18
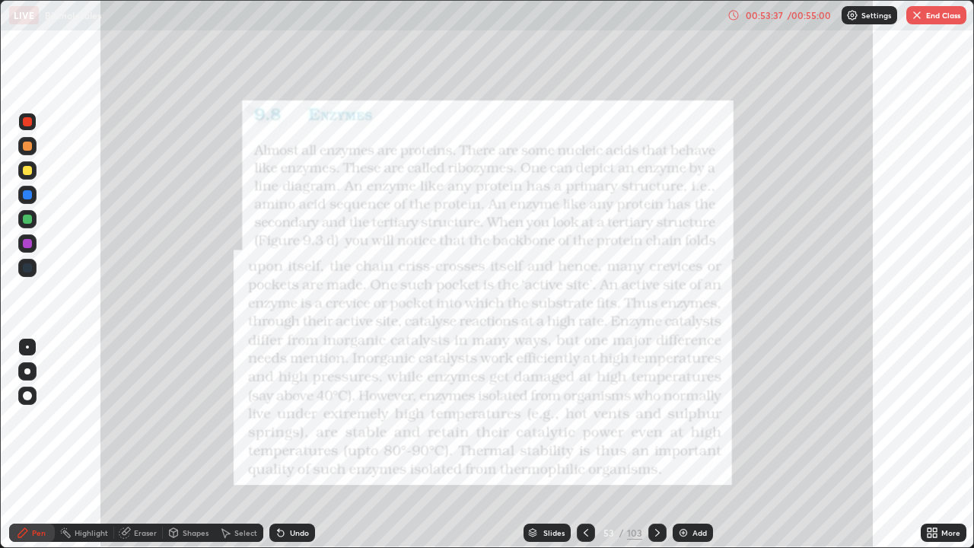
click at [941, 17] on button "End Class" at bounding box center [937, 15] width 60 height 18
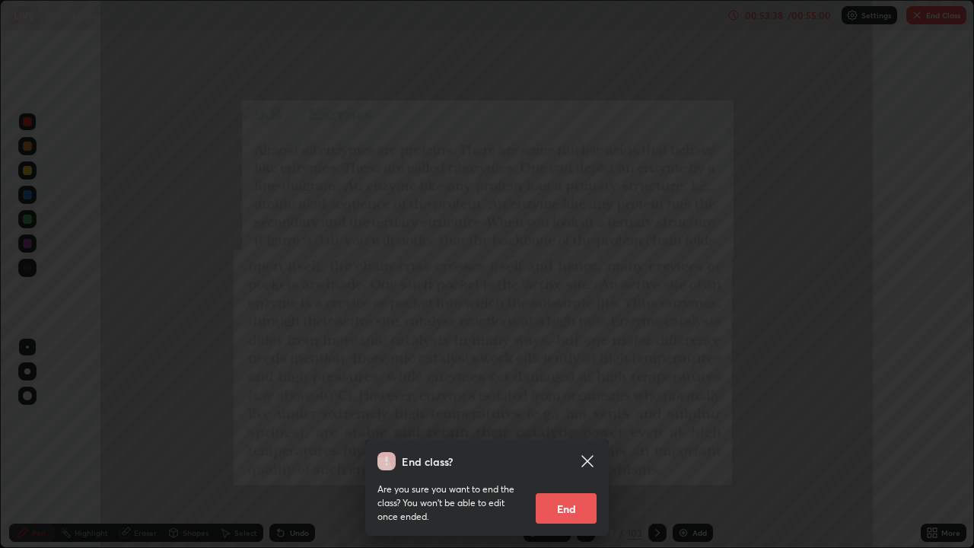
click at [585, 445] on button "End" at bounding box center [566, 508] width 61 height 30
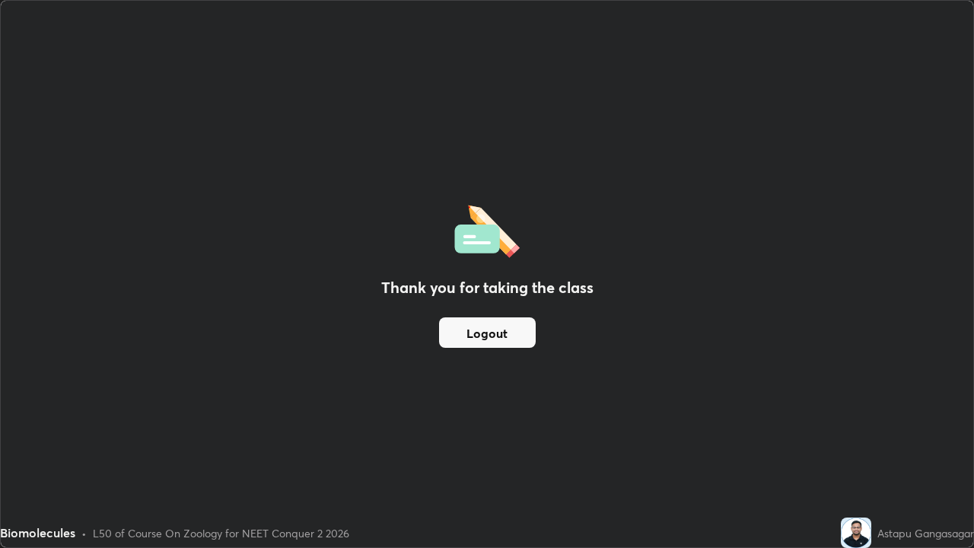
click at [519, 333] on button "Logout" at bounding box center [487, 332] width 97 height 30
click at [518, 330] on button "Logout" at bounding box center [487, 332] width 97 height 30
